Goal: Transaction & Acquisition: Purchase product/service

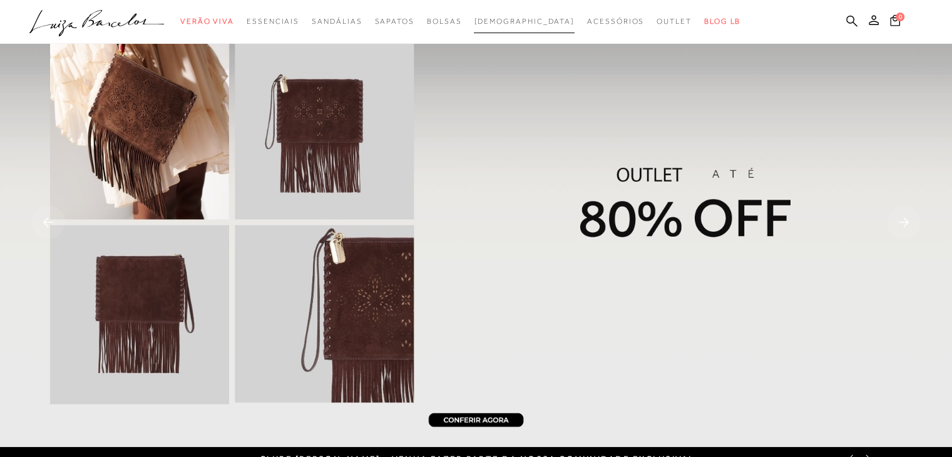
click at [510, 18] on span "[DEMOGRAPHIC_DATA]" at bounding box center [524, 21] width 101 height 9
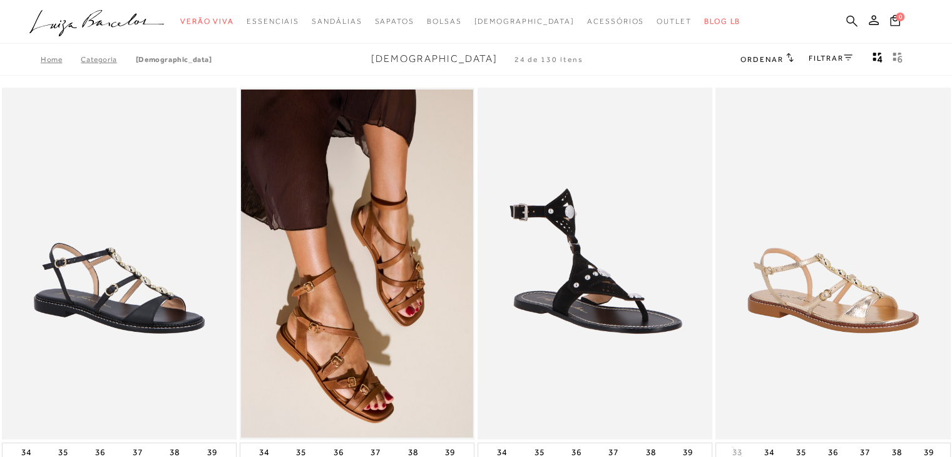
click at [846, 22] on icon at bounding box center [851, 21] width 11 height 12
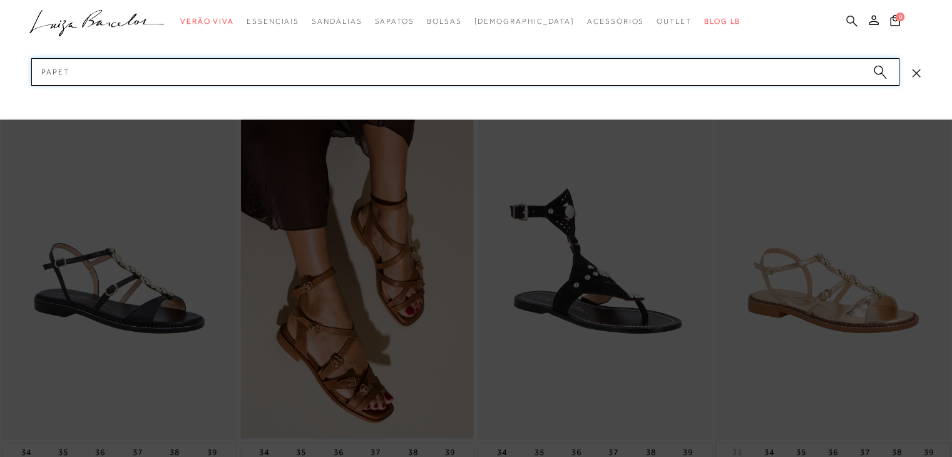
type input "papete"
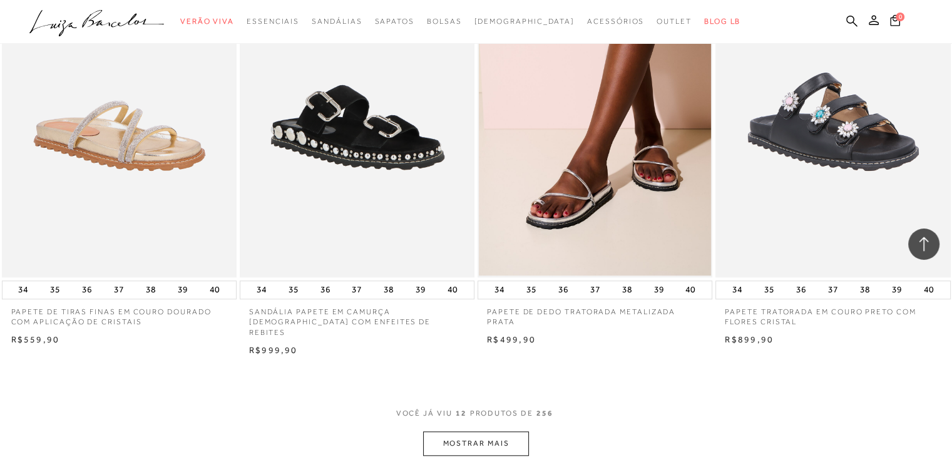
scroll to position [1189, 0]
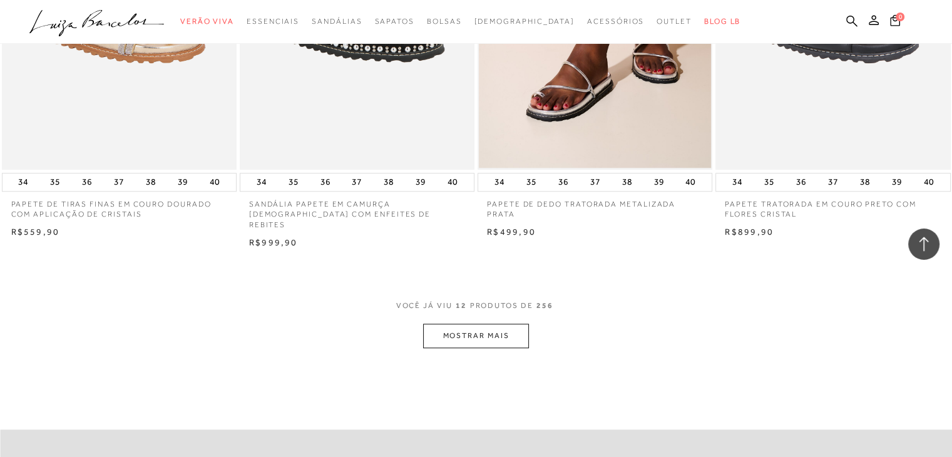
click at [480, 329] on button "MOSTRAR MAIS" at bounding box center [475, 335] width 105 height 24
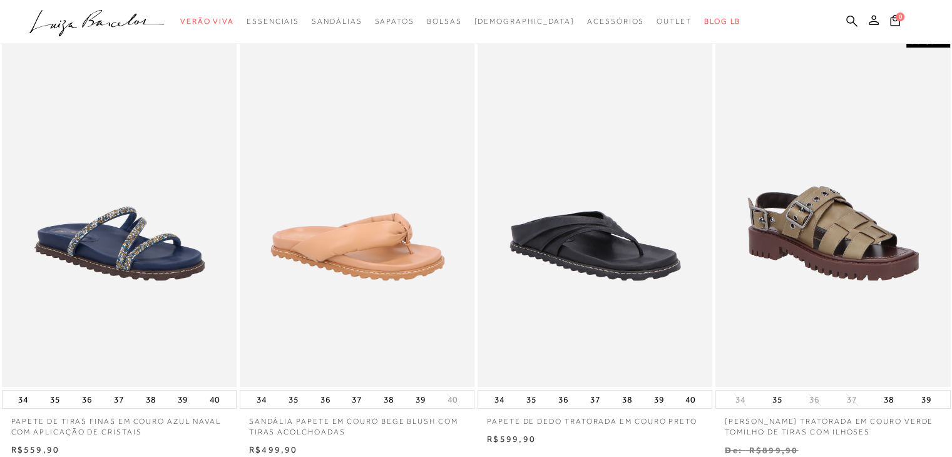
scroll to position [0, 0]
